Goal: Obtain resource: Download file/media

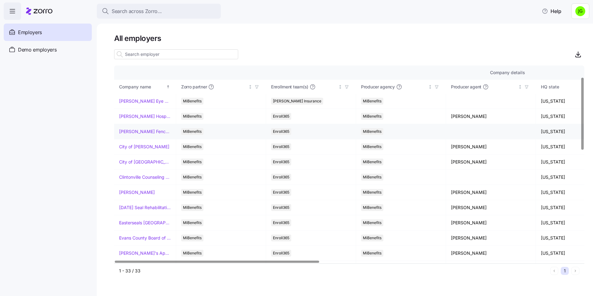
scroll to position [31, 0]
click at [148, 161] on link "City of [GEOGRAPHIC_DATA]" at bounding box center [145, 161] width 52 height 6
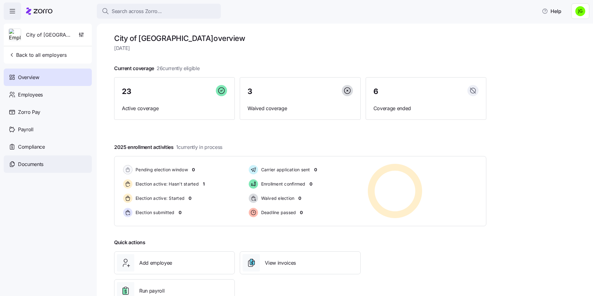
click at [26, 166] on span "Documents" at bounding box center [30, 164] width 25 height 8
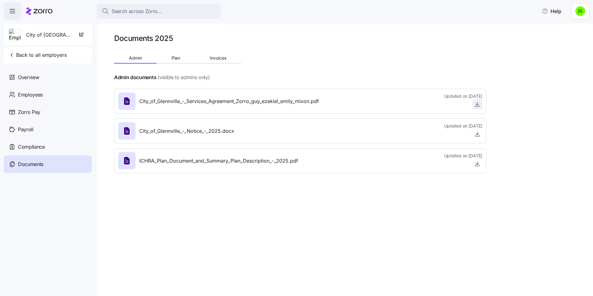
click at [476, 105] on icon "button" at bounding box center [477, 104] width 6 height 6
